Goal: Information Seeking & Learning: Learn about a topic

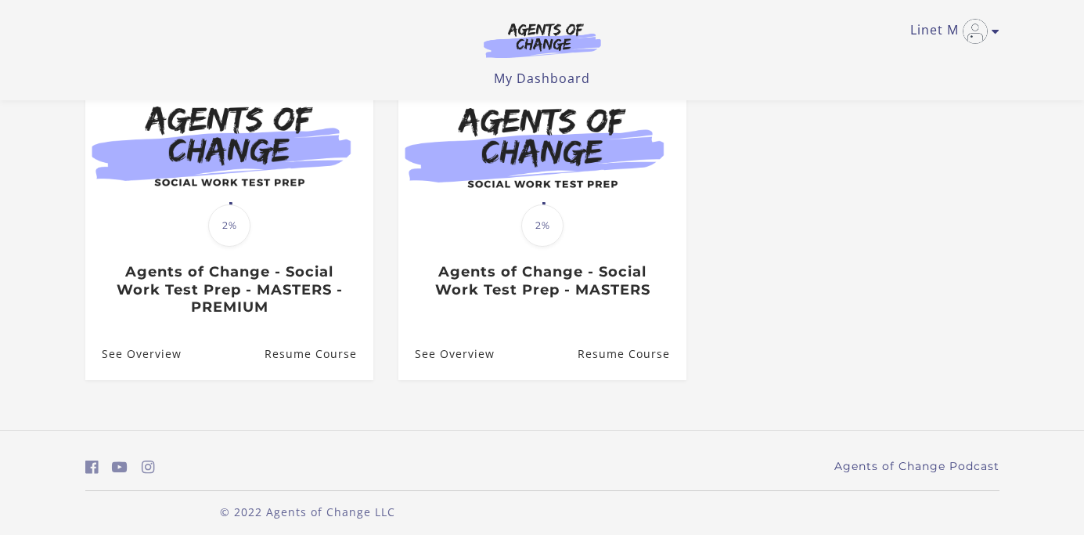
scroll to position [183, 0]
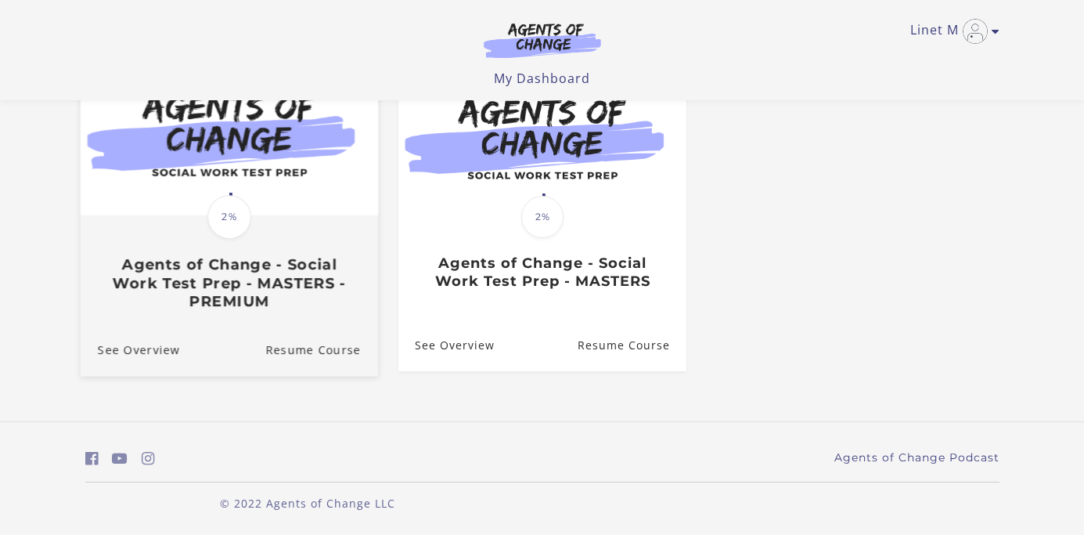
click at [222, 194] on div "Translation missing: en.liquid.partials.dashboard_course_card.progress_descript…" at bounding box center [229, 217] width 49 height 49
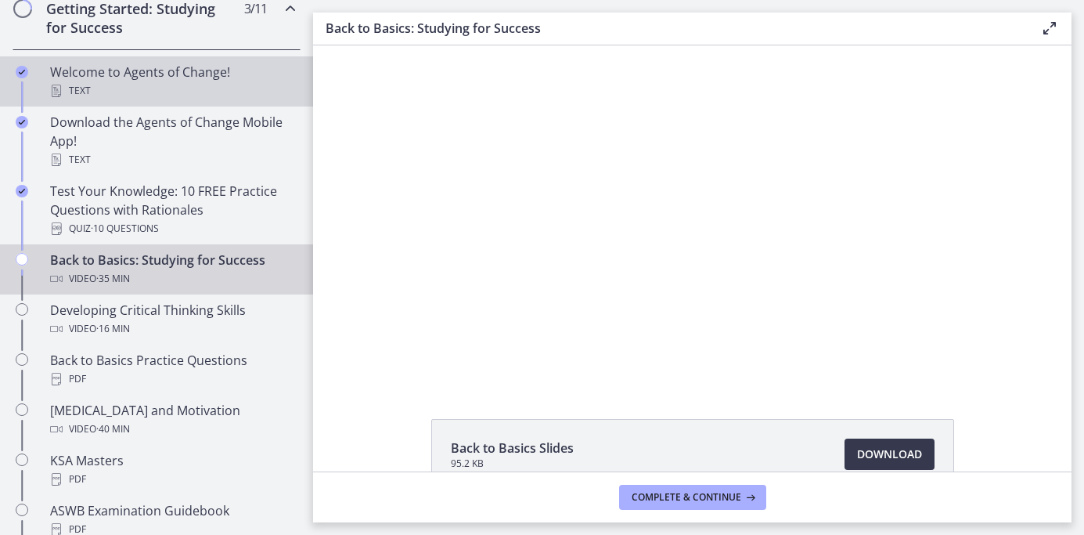
scroll to position [316, 0]
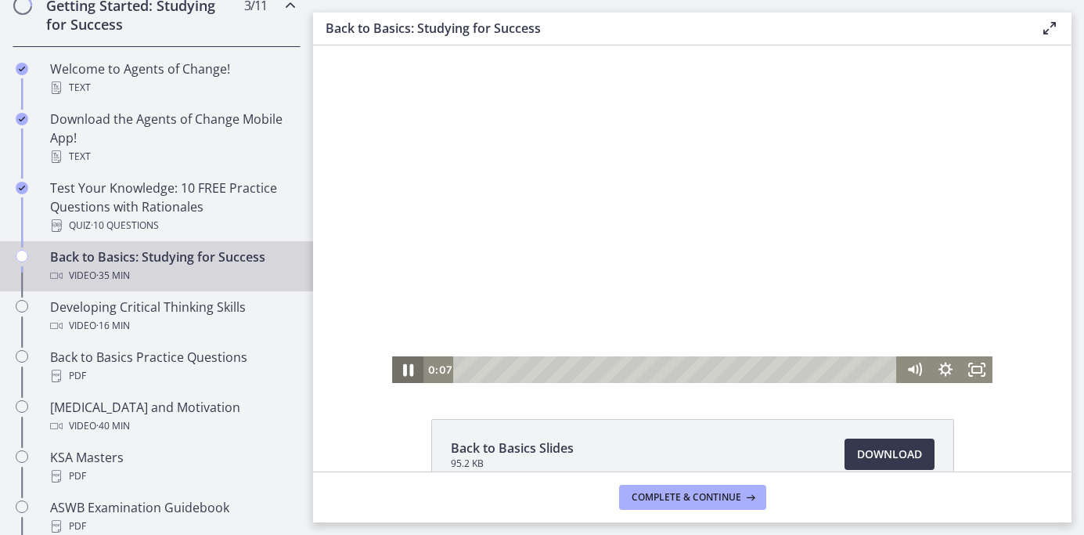
click at [410, 374] on icon "Pause" at bounding box center [408, 370] width 38 height 32
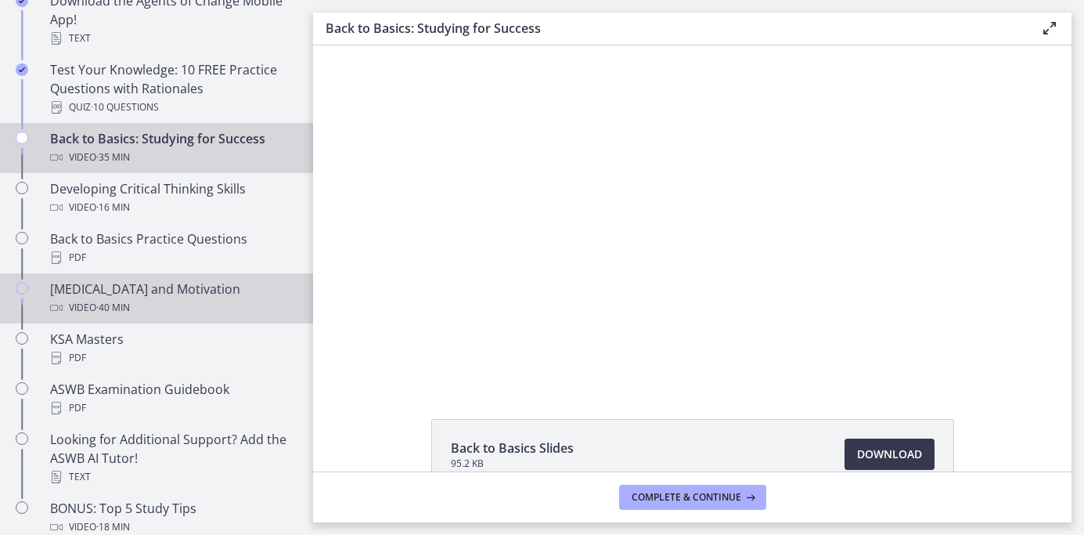
scroll to position [435, 0]
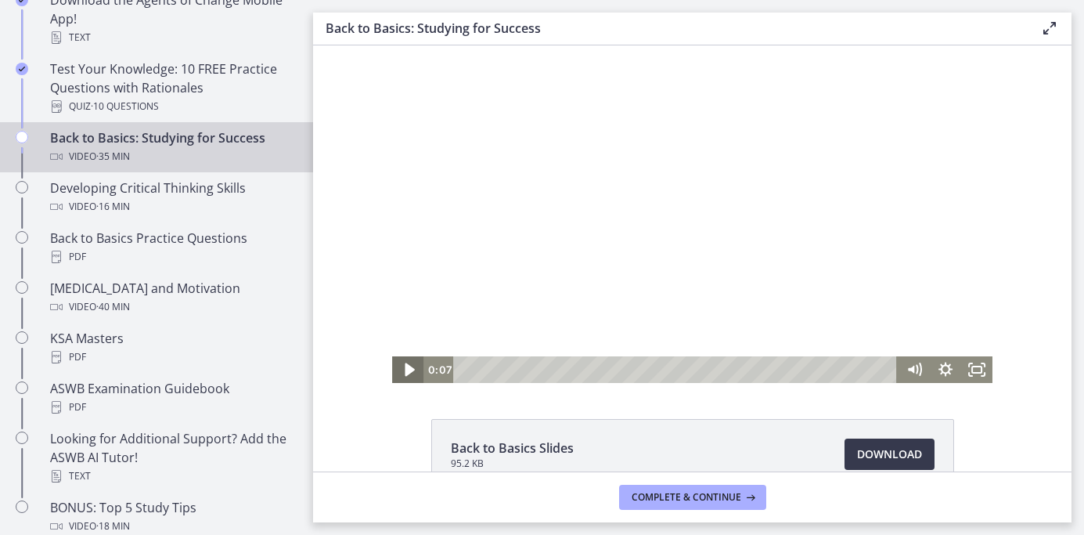
click at [410, 374] on icon "Play Video" at bounding box center [410, 370] width 38 height 32
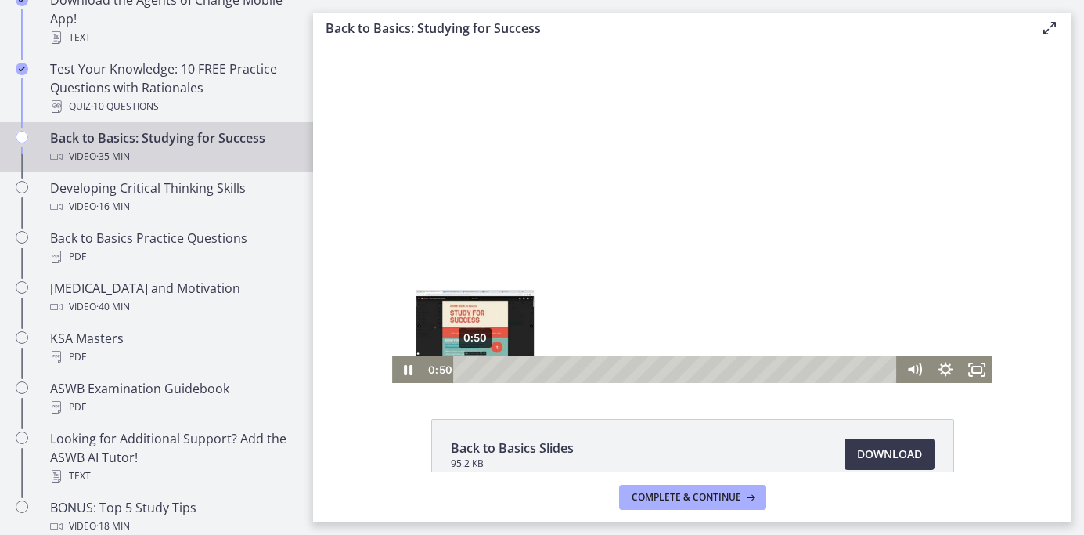
click at [475, 367] on div "0:50" at bounding box center [677, 369] width 425 height 27
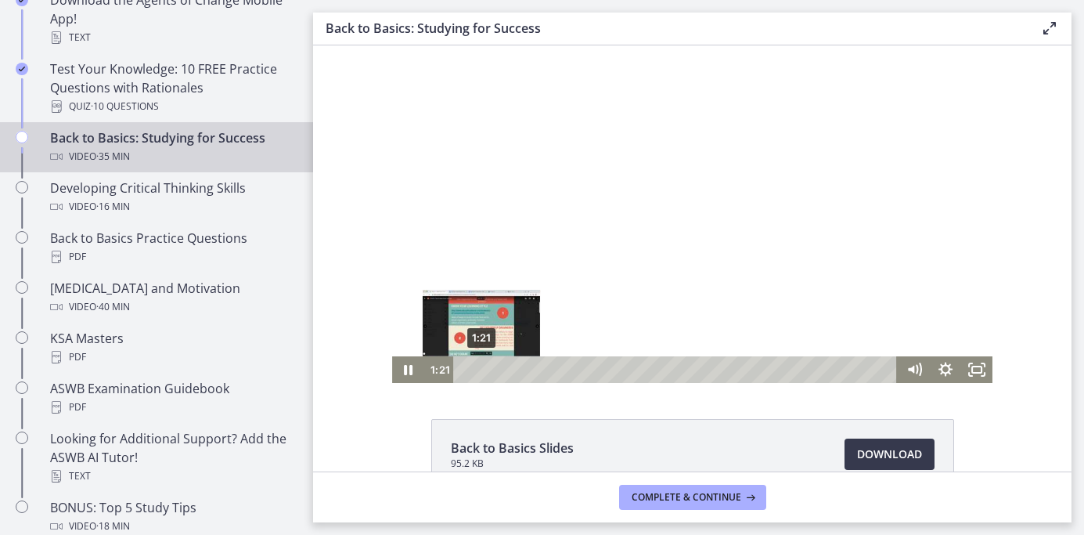
click at [482, 370] on div "1:21" at bounding box center [677, 369] width 425 height 27
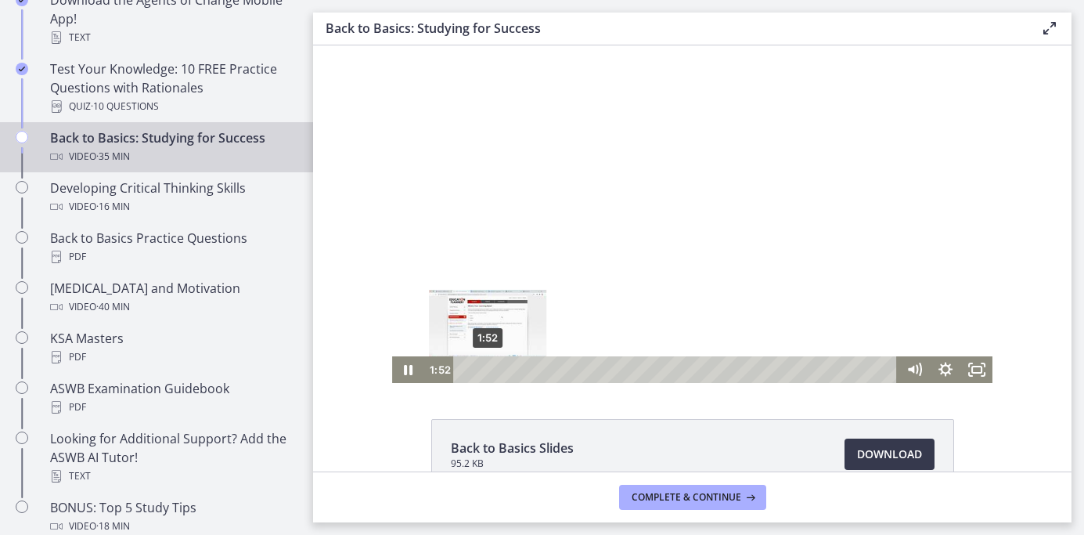
click at [488, 369] on div "1:52" at bounding box center [677, 369] width 425 height 27
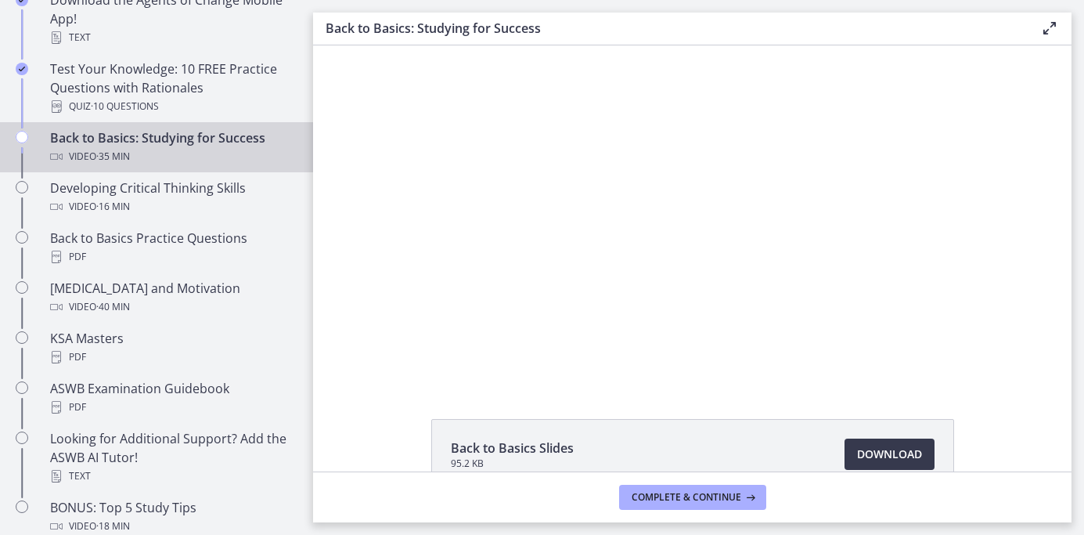
click at [1050, 30] on icon at bounding box center [1050, 28] width 19 height 19
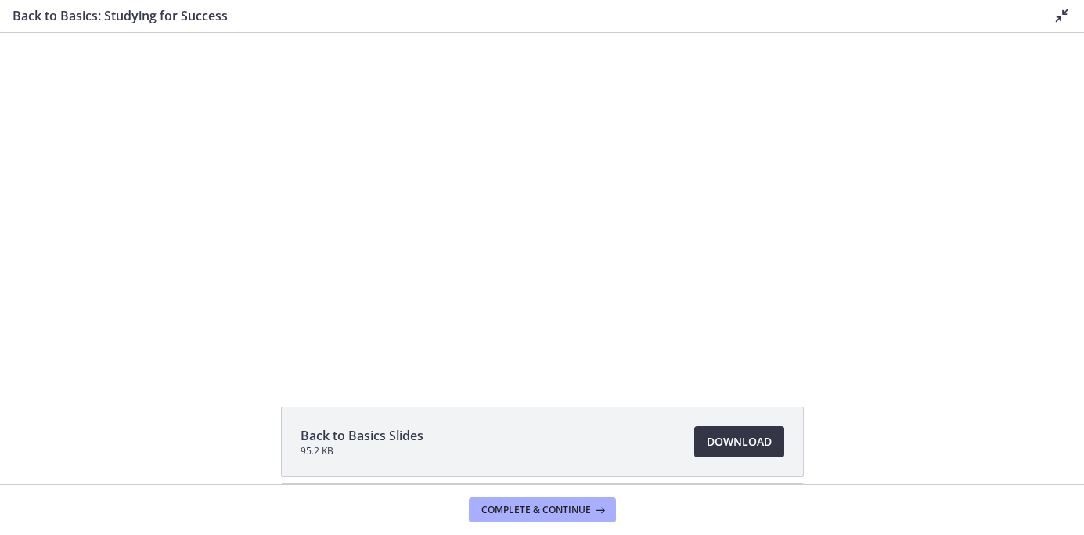
click at [735, 441] on span "Download Opens in a new window" at bounding box center [739, 441] width 65 height 19
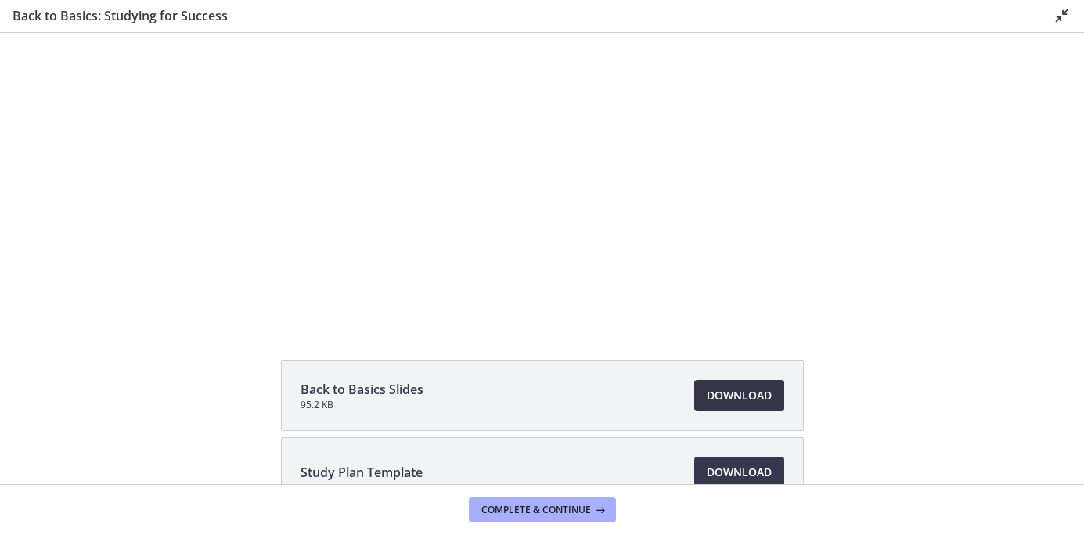
scroll to position [0, 0]
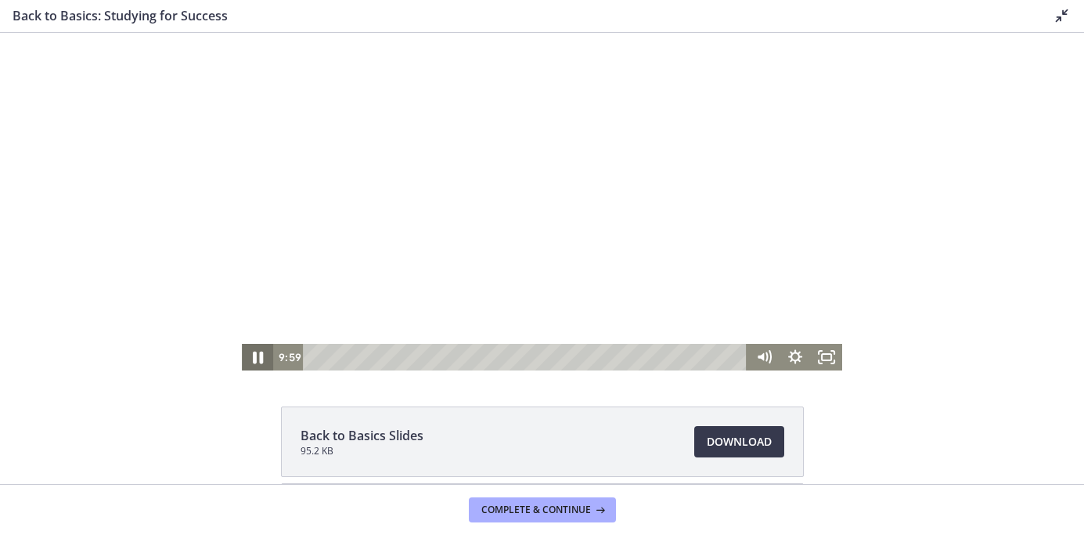
click at [259, 357] on icon "Pause" at bounding box center [258, 357] width 38 height 32
